Goal: Check status: Check status

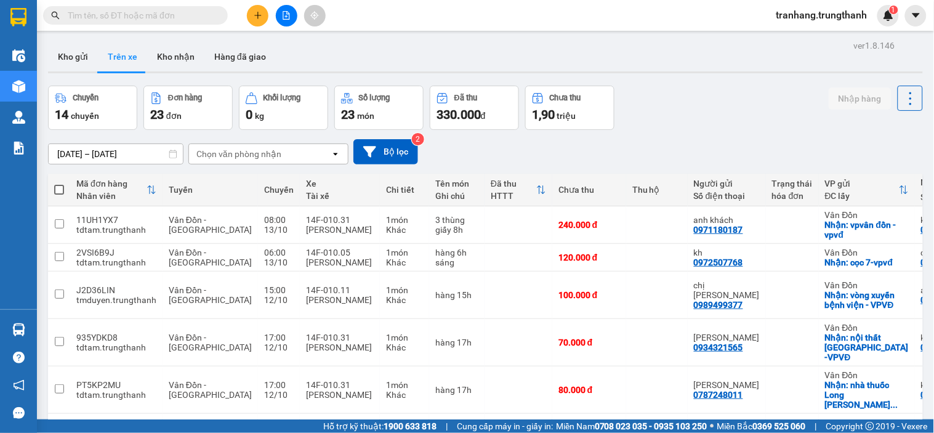
click at [75, 155] on input "[DATE] – [DATE]" at bounding box center [116, 154] width 134 height 20
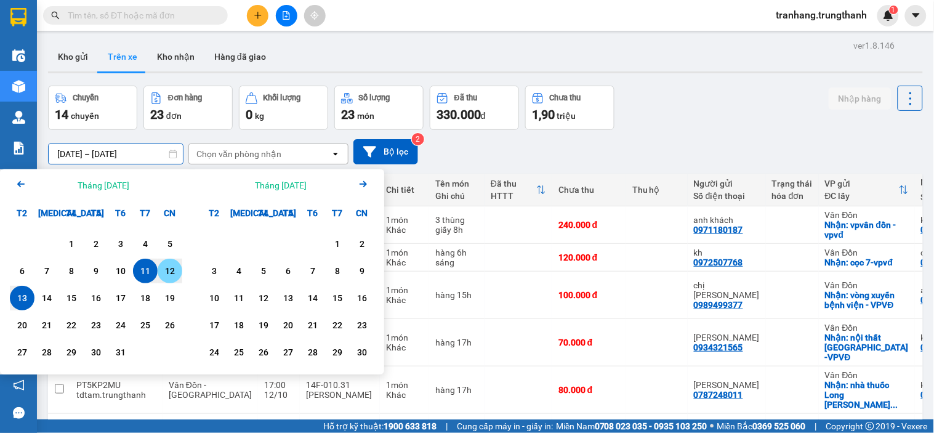
click at [167, 273] on div "12" at bounding box center [169, 271] width 17 height 15
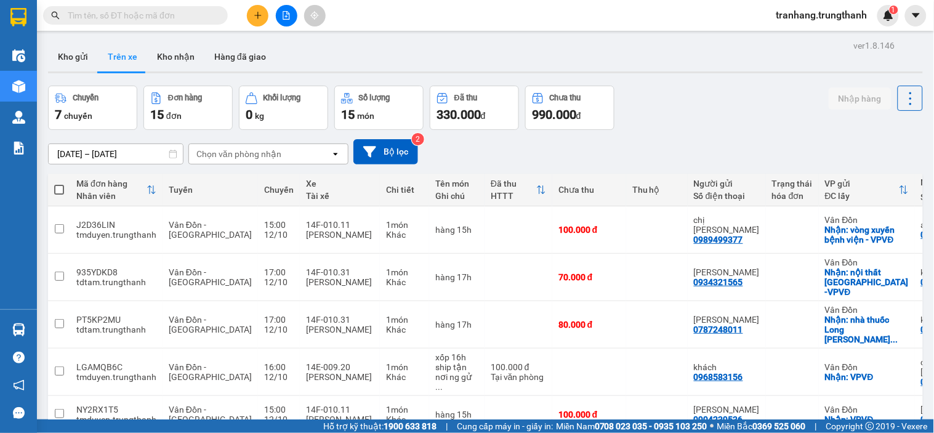
click at [65, 154] on input "[DATE] – [DATE]" at bounding box center [116, 154] width 134 height 20
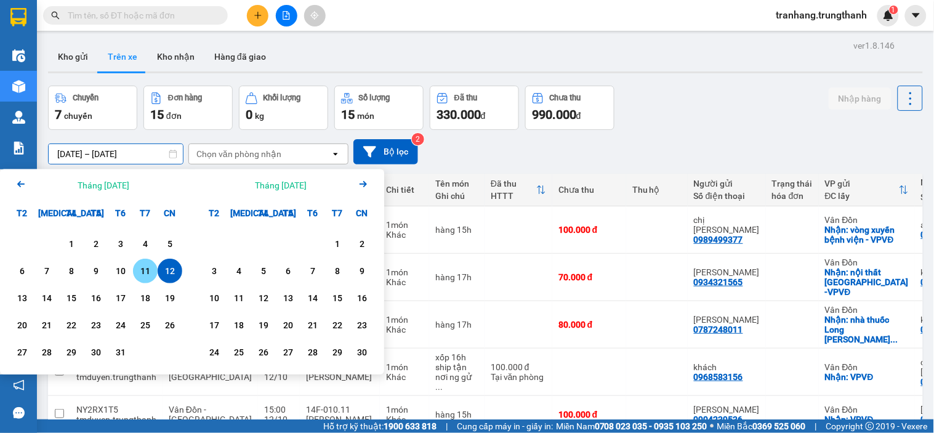
click at [145, 268] on div "11" at bounding box center [145, 271] width 17 height 15
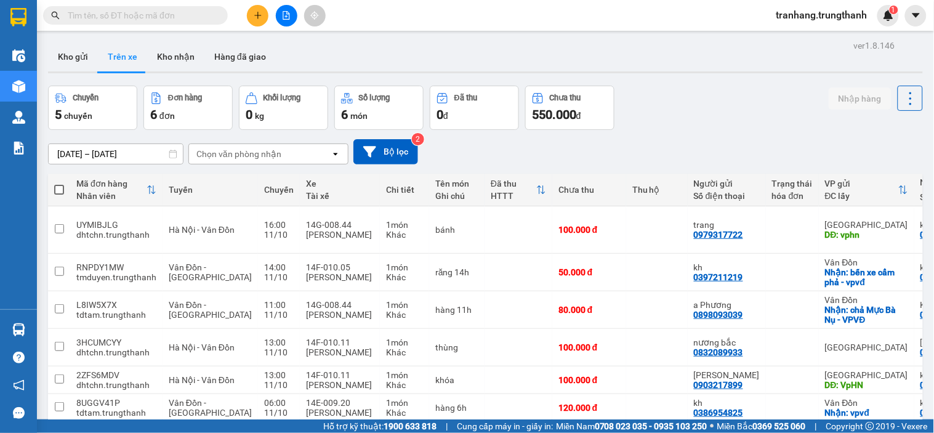
click at [81, 153] on input "[DATE] – [DATE]" at bounding box center [116, 154] width 134 height 20
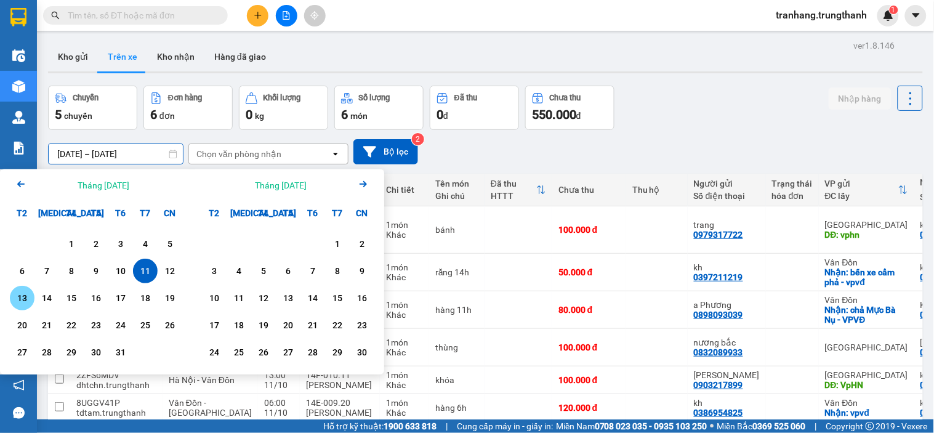
click at [18, 293] on div "13" at bounding box center [22, 298] width 17 height 15
type input "[DATE] – [DATE]"
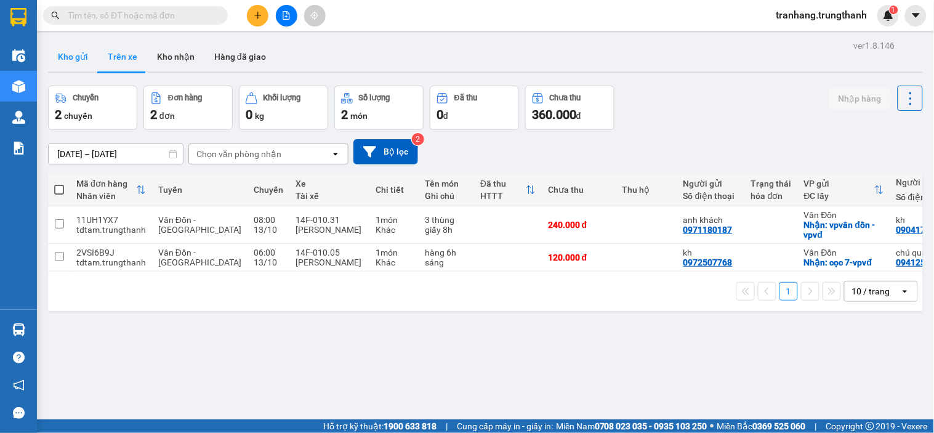
click at [67, 57] on button "Kho gửi" at bounding box center [73, 57] width 50 height 30
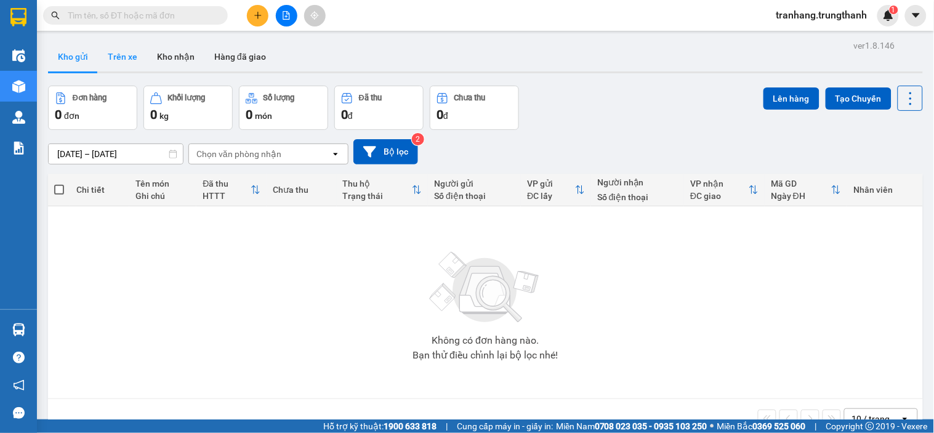
click at [115, 57] on button "Trên xe" at bounding box center [122, 57] width 49 height 30
